Goal: Register for event/course

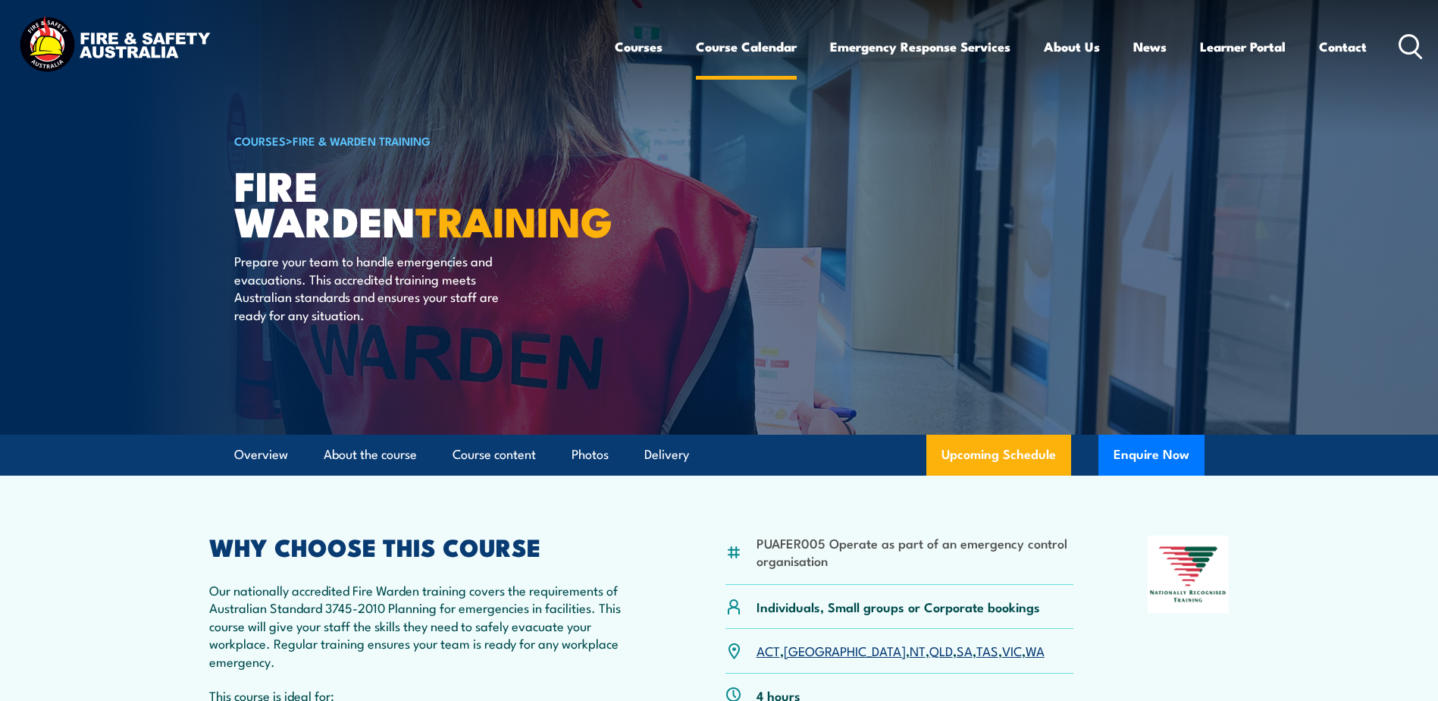
click at [766, 42] on link "Course Calendar" at bounding box center [746, 47] width 101 height 40
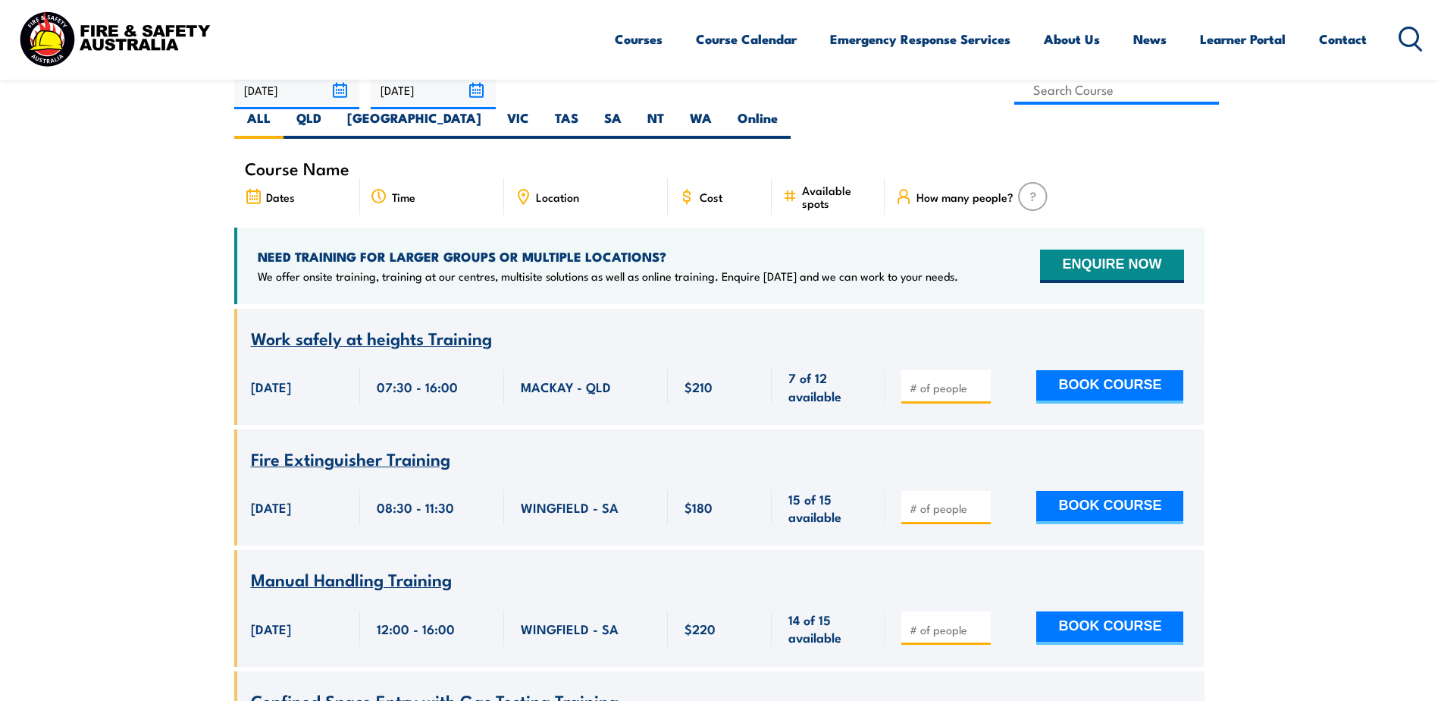
scroll to position [303, 0]
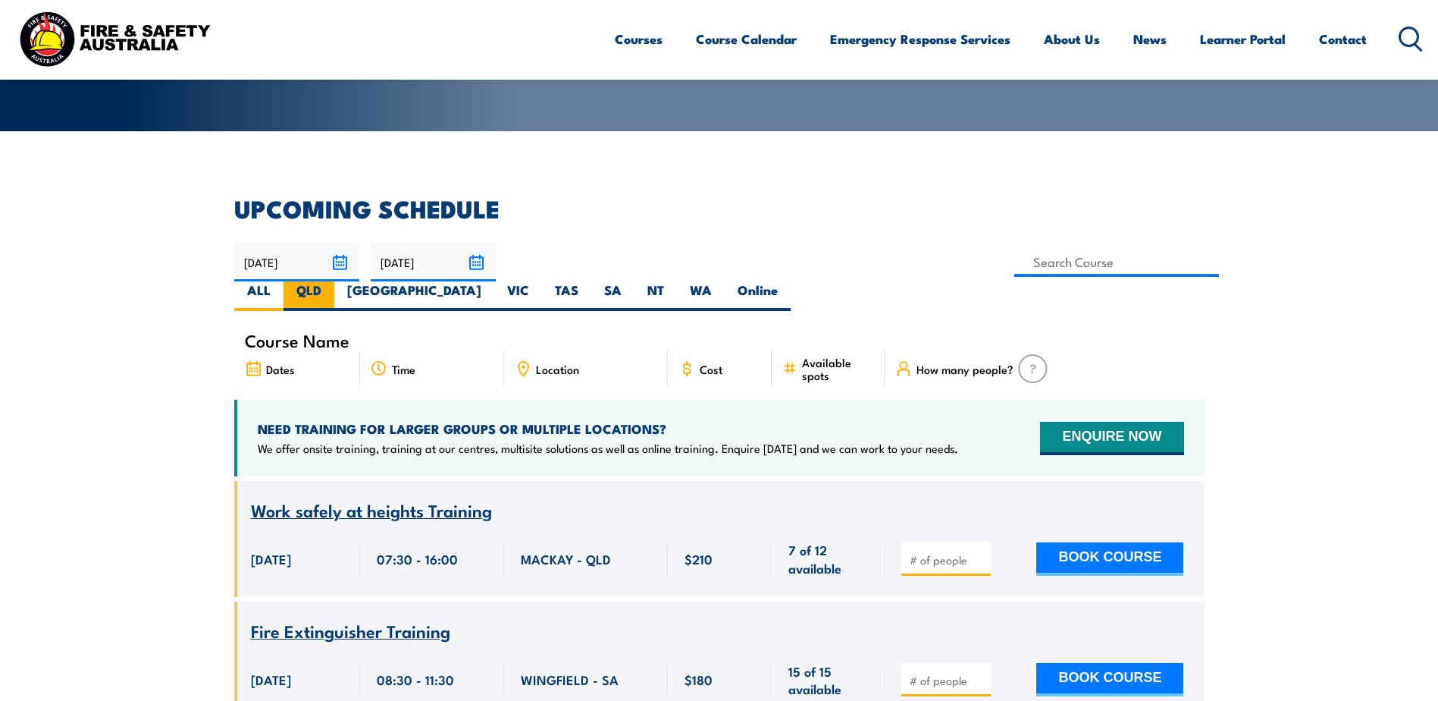
click at [334, 281] on label "QLD" at bounding box center [309, 296] width 51 height 30
click at [331, 281] on input "QLD" at bounding box center [326, 286] width 10 height 10
radio input "true"
click at [334, 281] on label "QLD" at bounding box center [309, 296] width 51 height 30
click at [331, 281] on input "QLD" at bounding box center [326, 286] width 10 height 10
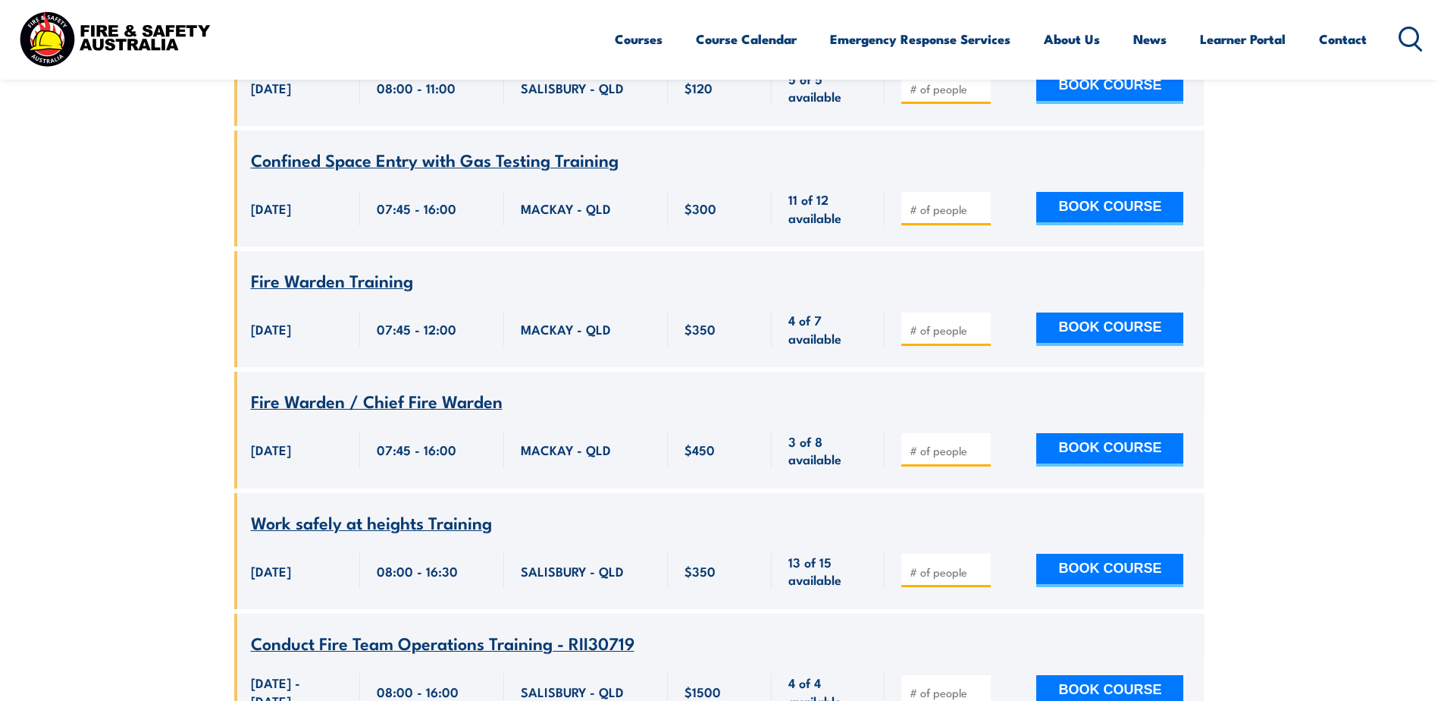
scroll to position [2244, 0]
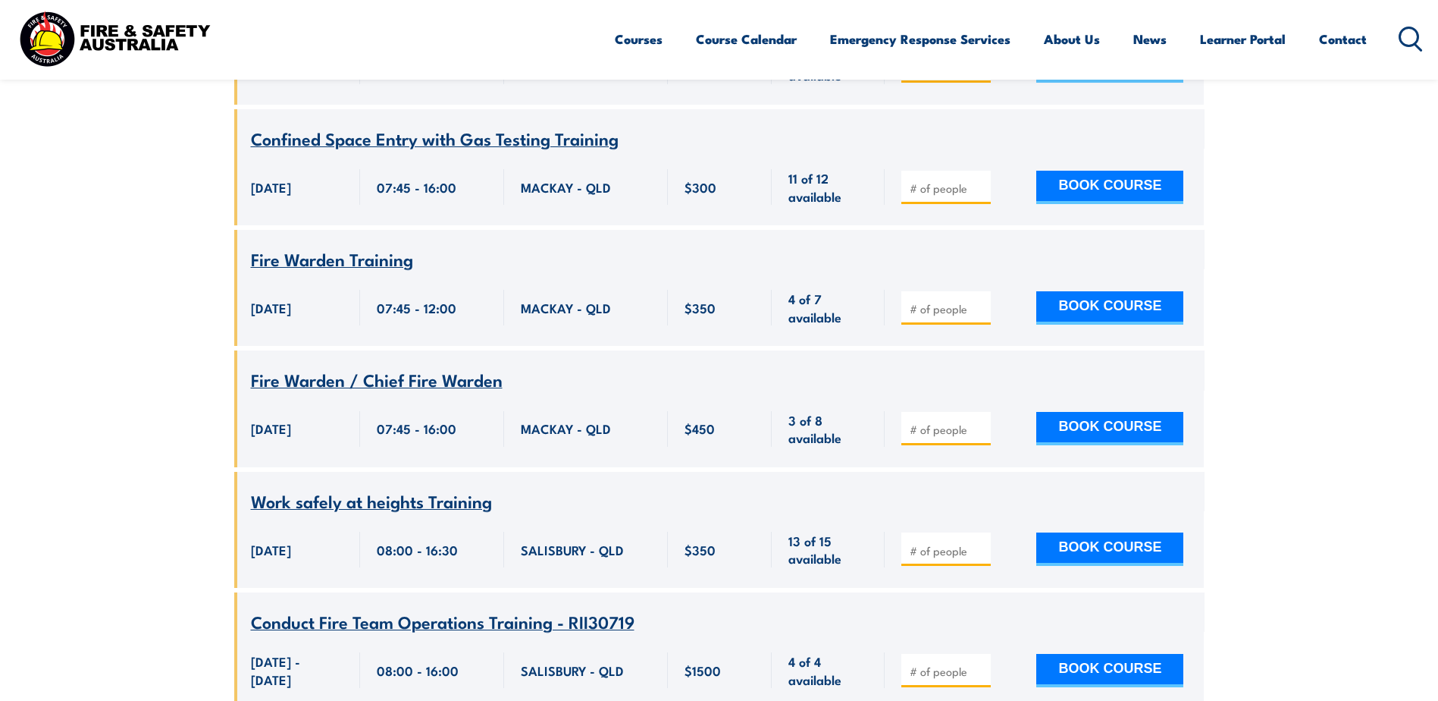
click at [327, 271] on span "Fire Warden Training" at bounding box center [332, 259] width 162 height 26
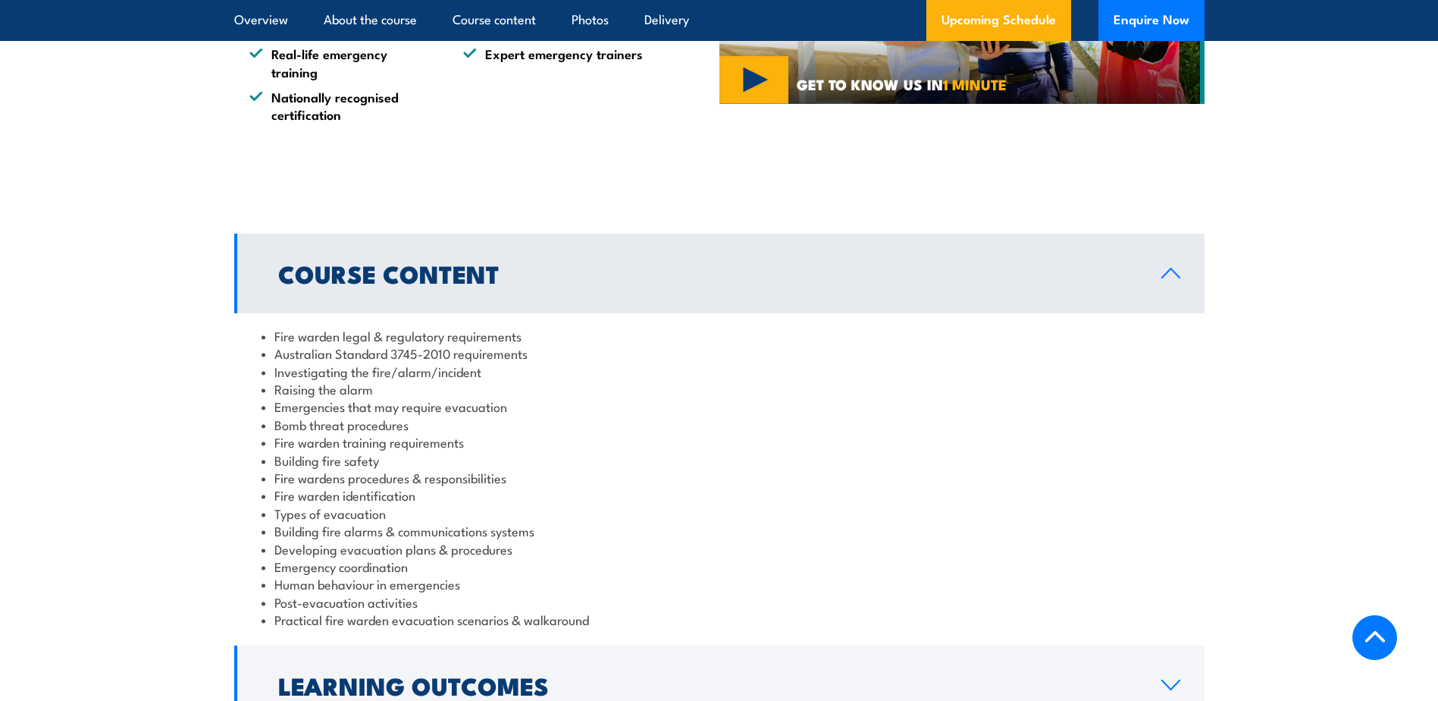
scroll to position [1440, 0]
